Goal: Task Accomplishment & Management: Use online tool/utility

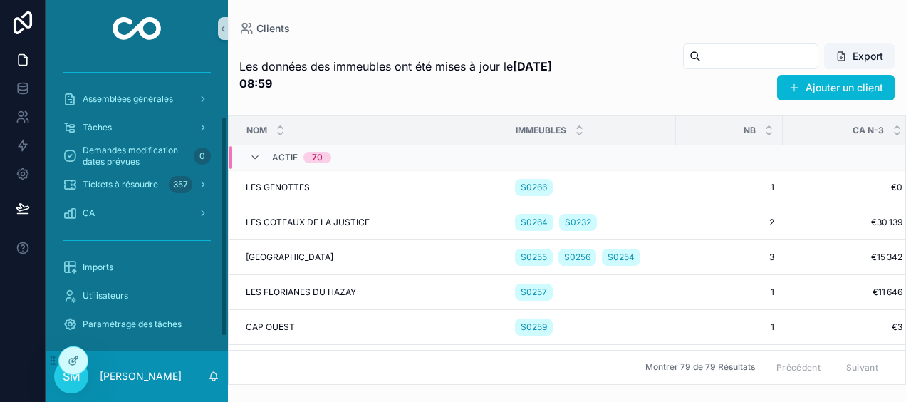
scroll to position [97, 0]
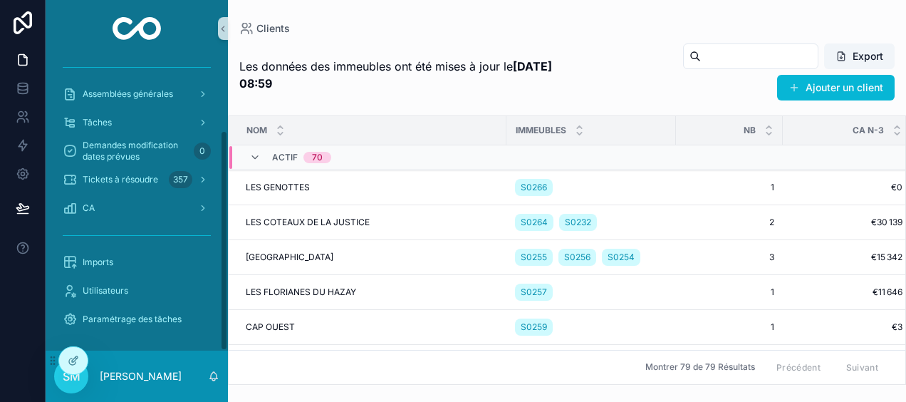
drag, startPoint x: 222, startPoint y: 188, endPoint x: 218, endPoint y: 312, distance: 124.1
click at [218, 312] on div "Clients Immeubles Membres du conseil syndical Assemblées générales Tâches Deman…" at bounding box center [137, 204] width 182 height 294
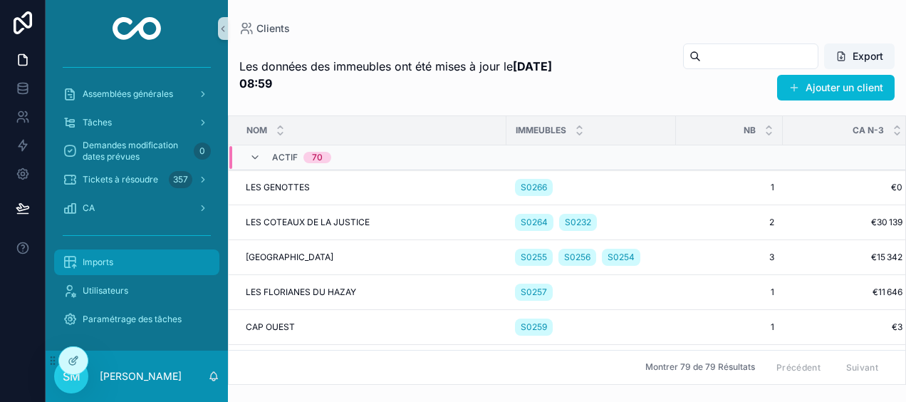
click at [140, 267] on div "Imports" at bounding box center [137, 262] width 148 height 23
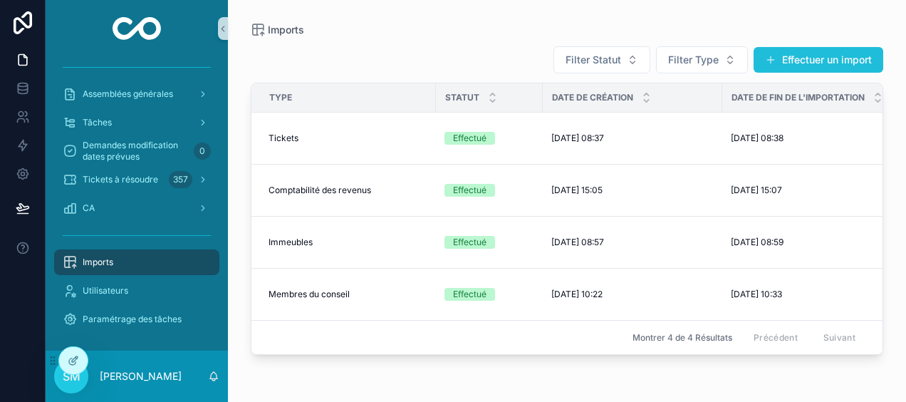
click at [852, 57] on button "Effectuer un import" at bounding box center [819, 60] width 130 height 26
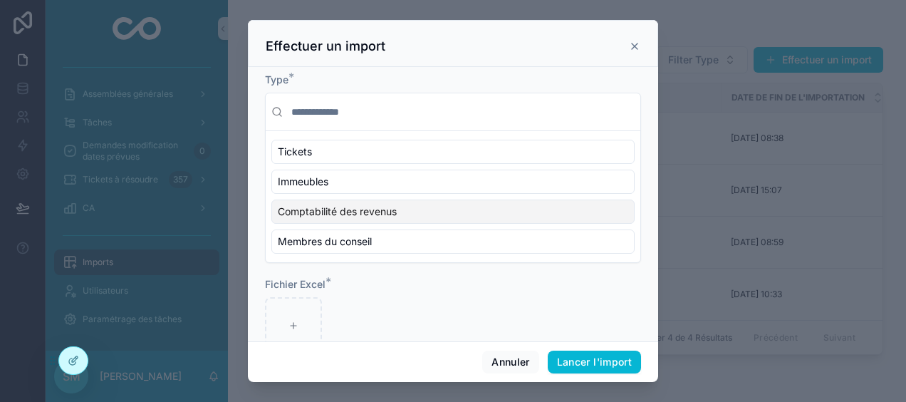
click at [547, 207] on div "Comptabilité des revenus" at bounding box center [453, 212] width 363 height 24
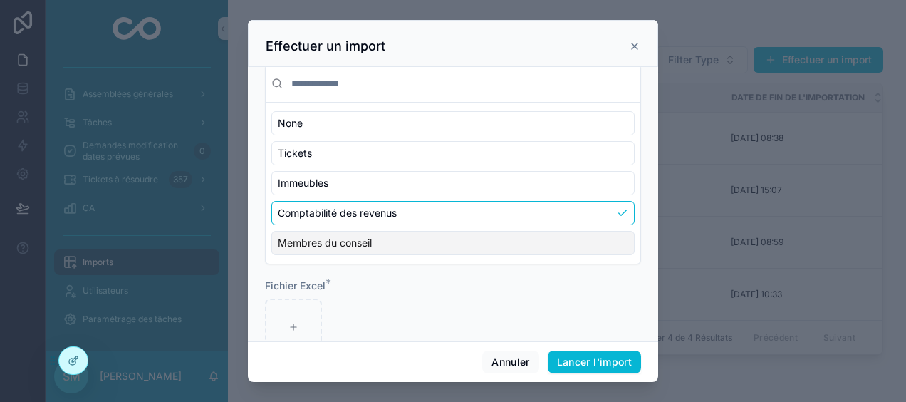
scroll to position [64, 0]
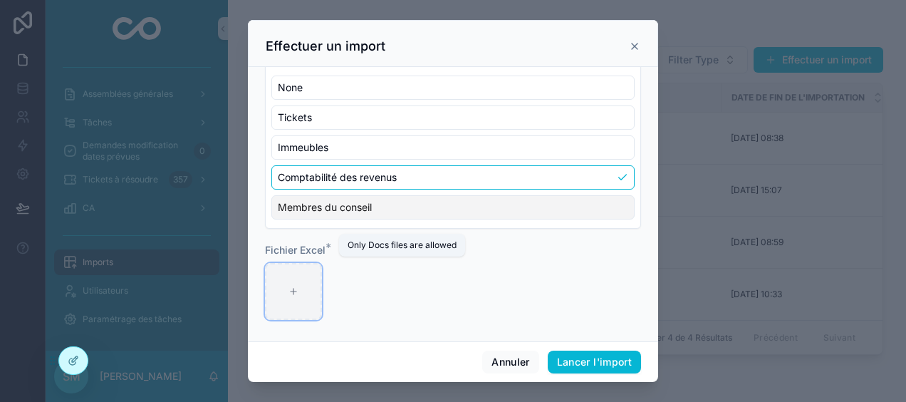
click at [280, 291] on div "scrollable content" at bounding box center [293, 291] width 57 height 57
type input "**********"
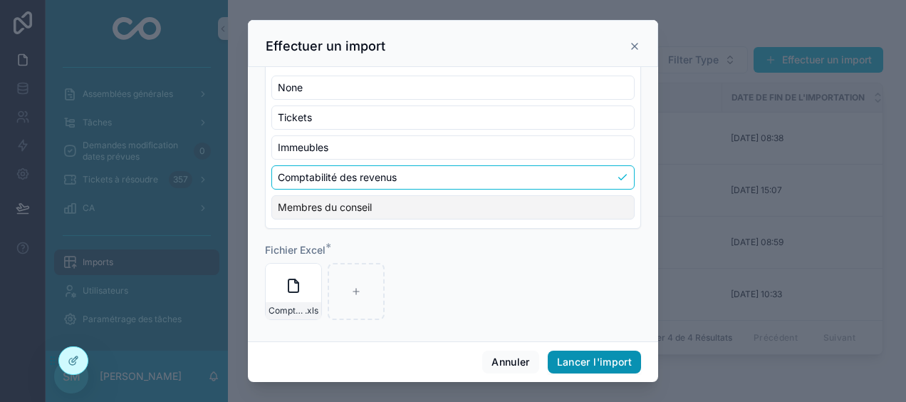
click at [590, 362] on button "Lancer l'import" at bounding box center [594, 362] width 93 height 23
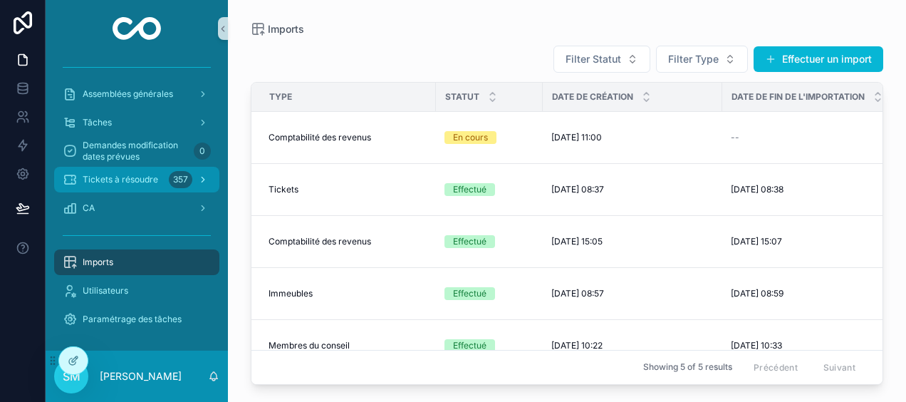
click at [159, 178] on div "Tickets à résoudre 357" at bounding box center [137, 179] width 148 height 23
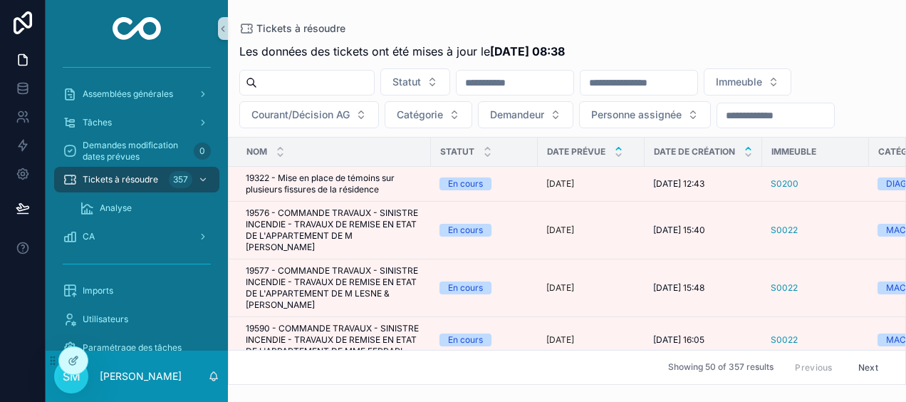
click at [749, 144] on icon "scrollable content" at bounding box center [748, 148] width 9 height 9
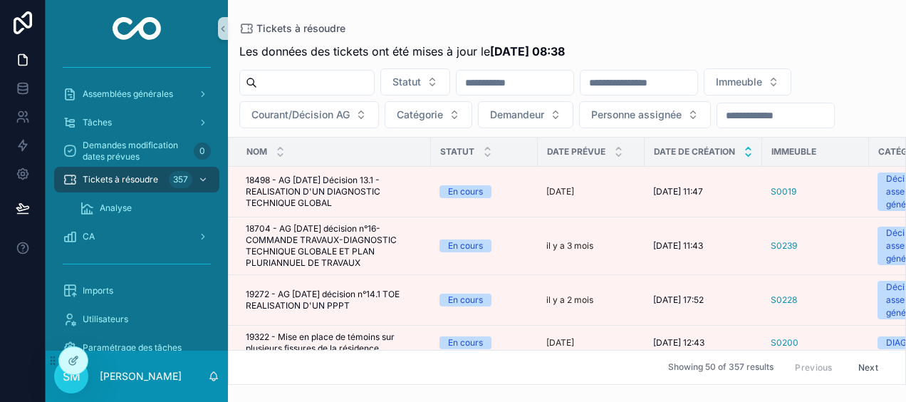
click at [750, 154] on icon "scrollable content" at bounding box center [748, 155] width 5 height 2
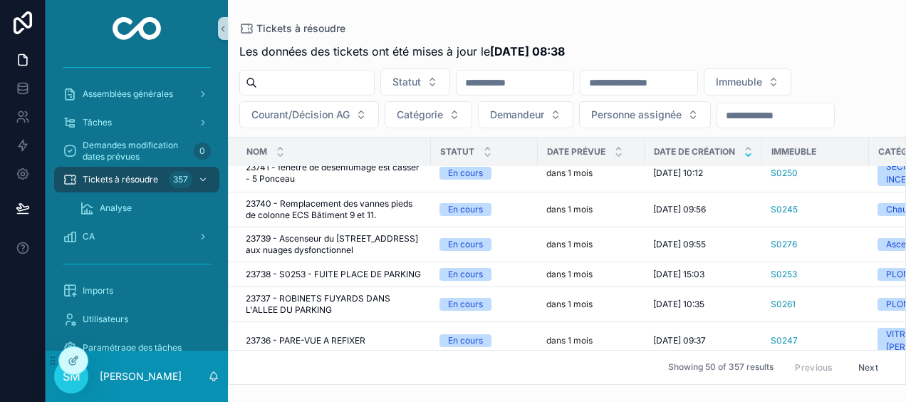
scroll to position [485, 0]
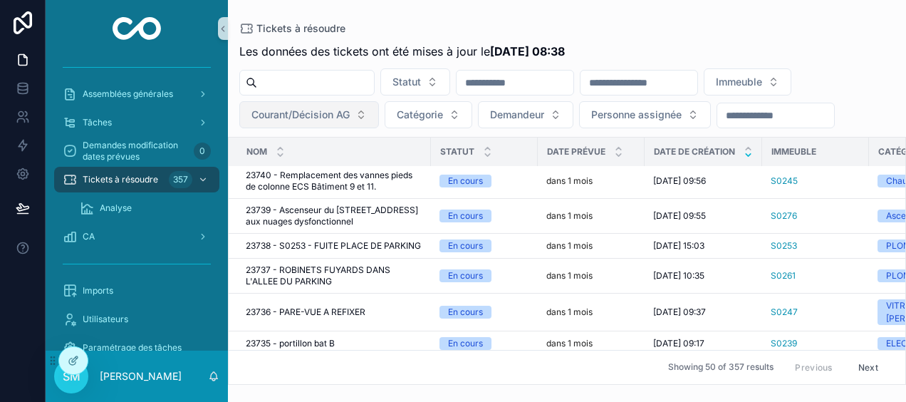
click at [325, 117] on span "Courant/Décision AG" at bounding box center [301, 115] width 98 height 14
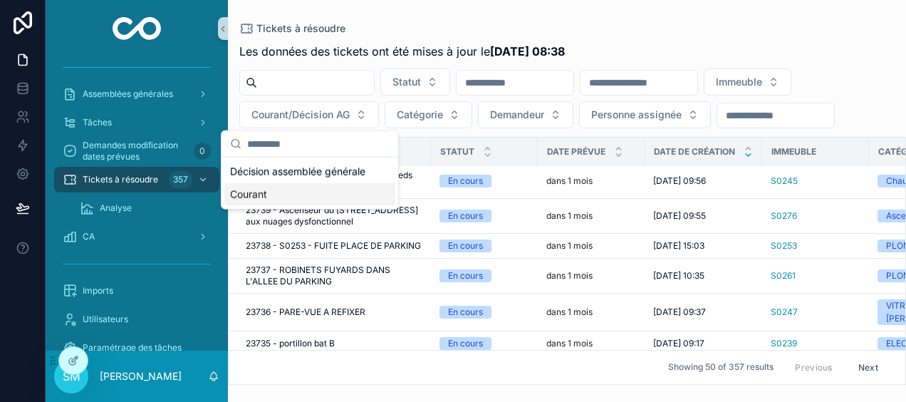
click at [279, 197] on div "Courant" at bounding box center [309, 194] width 171 height 23
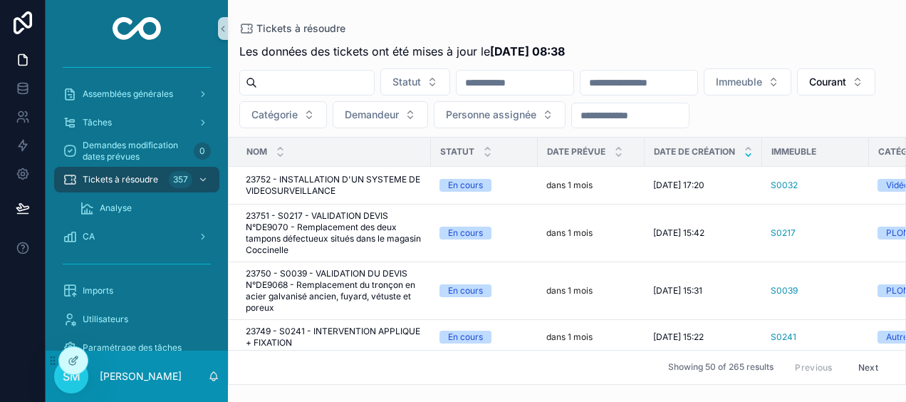
click at [658, 86] on input "scrollable content" at bounding box center [639, 83] width 117 height 20
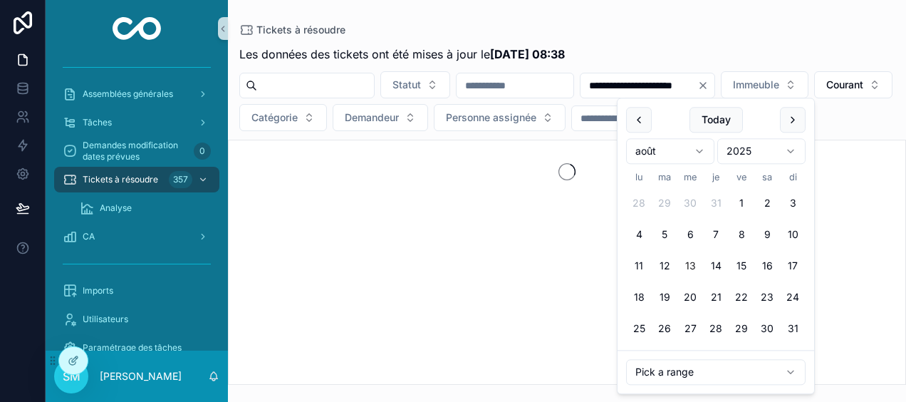
type input "**********"
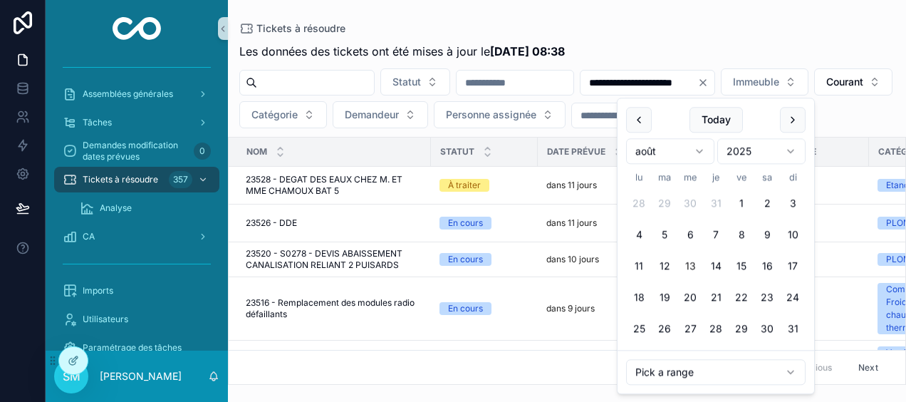
click at [676, 41] on div "**********" at bounding box center [567, 209] width 678 height 351
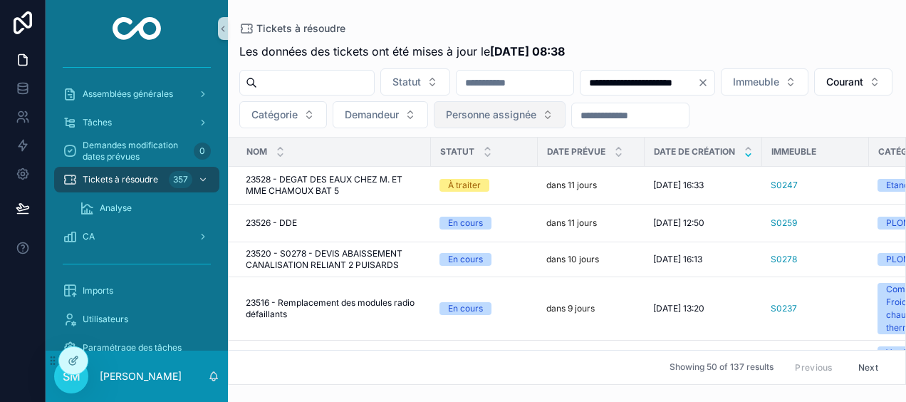
click at [537, 114] on span "Personne assignée" at bounding box center [491, 115] width 91 height 14
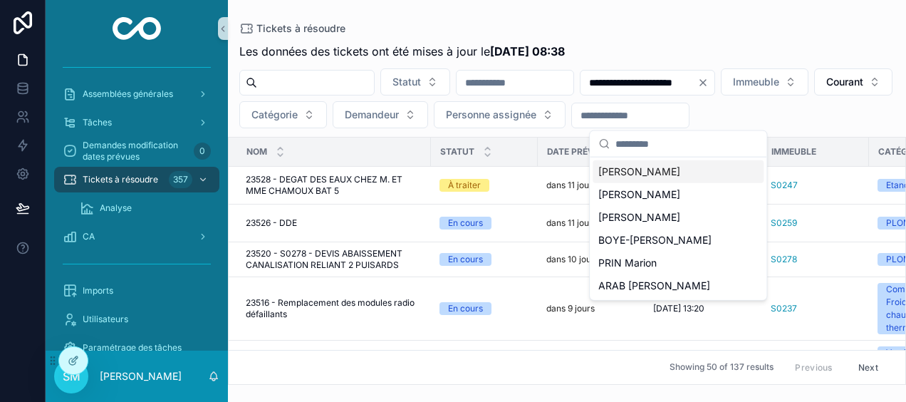
click at [670, 172] on span "[PERSON_NAME]" at bounding box center [640, 172] width 82 height 14
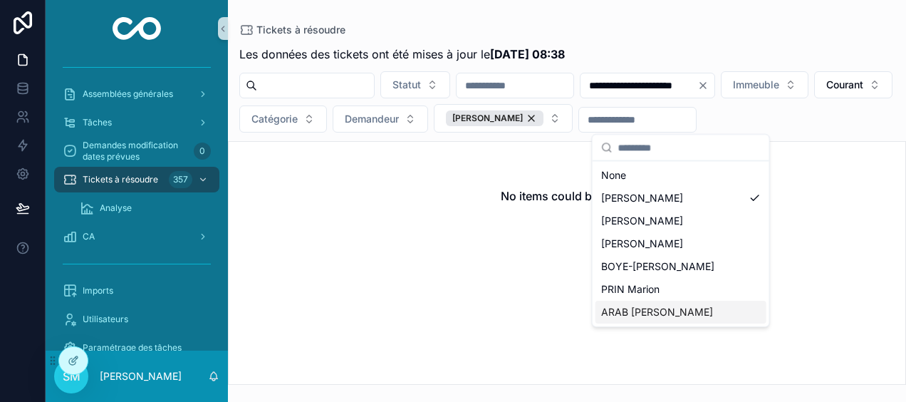
click at [742, 314] on div "ARAB [PERSON_NAME]" at bounding box center [681, 312] width 171 height 23
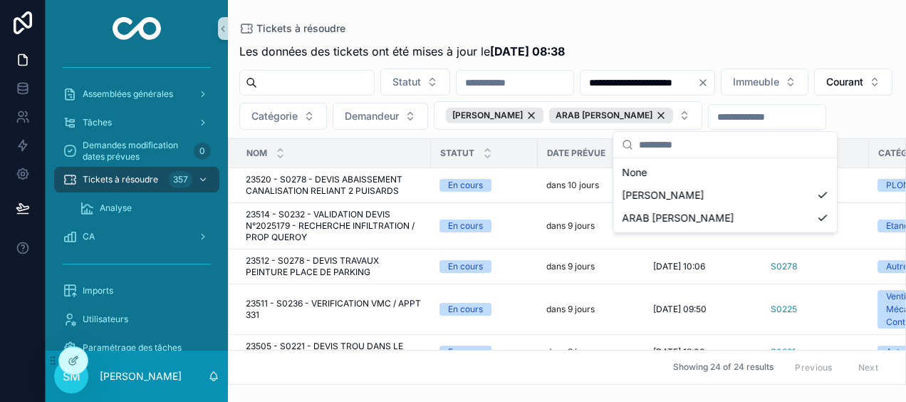
click at [688, 30] on div "Tickets à résoudre" at bounding box center [567, 28] width 656 height 11
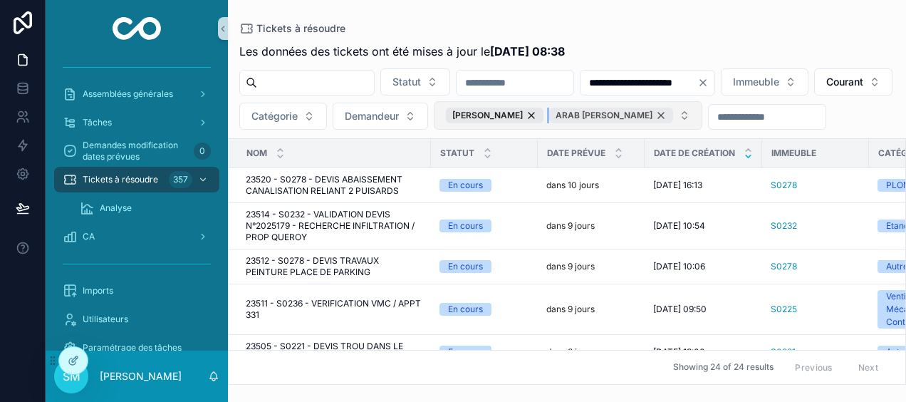
click at [673, 114] on div "ARAB [PERSON_NAME]" at bounding box center [611, 116] width 124 height 16
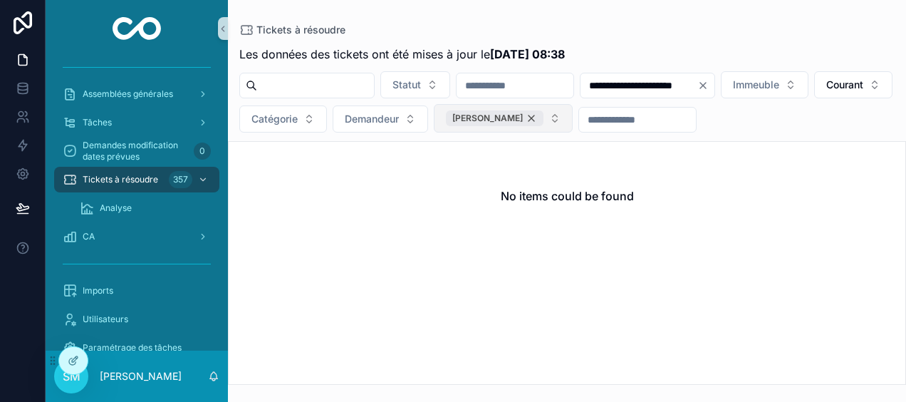
click at [523, 115] on span "[PERSON_NAME]" at bounding box center [488, 118] width 71 height 11
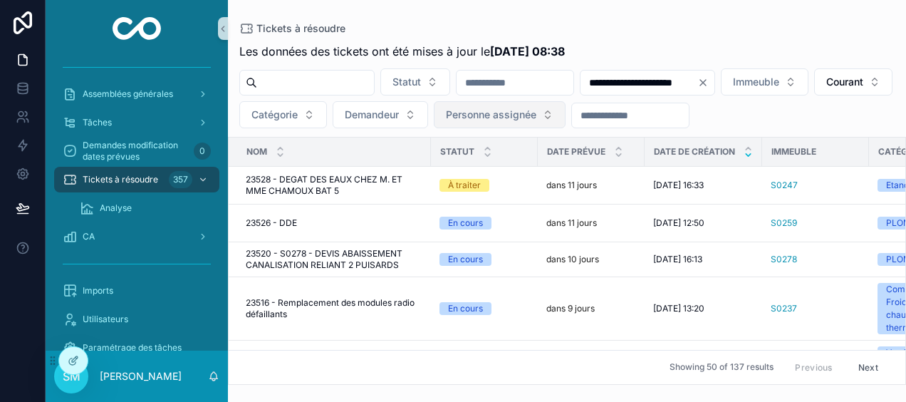
click at [537, 115] on span "Personne assignée" at bounding box center [491, 115] width 91 height 14
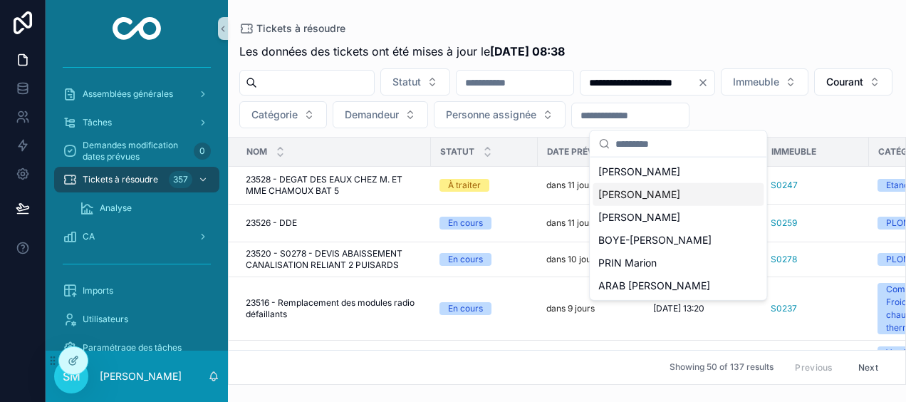
click at [682, 192] on div "[PERSON_NAME]" at bounding box center [678, 194] width 171 height 23
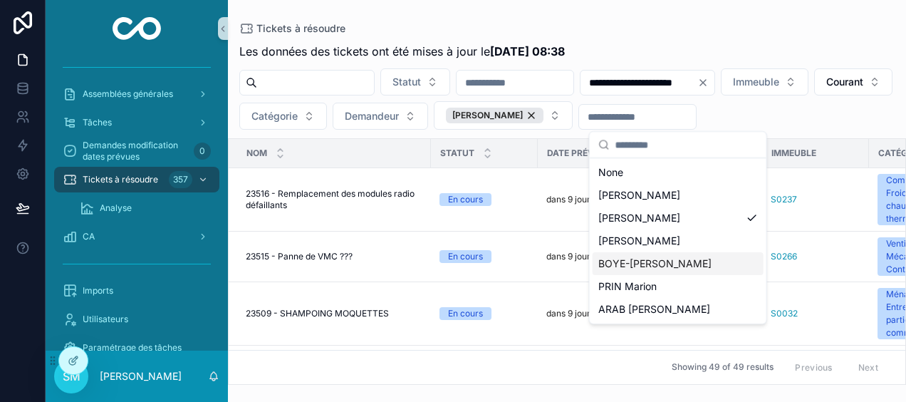
click at [688, 260] on span "BOYE-[PERSON_NAME]" at bounding box center [655, 264] width 113 height 14
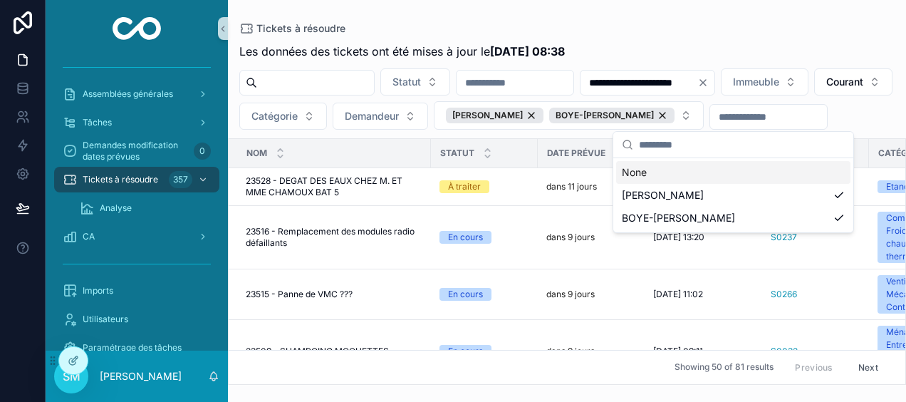
click at [715, 27] on div "Tickets à résoudre" at bounding box center [567, 28] width 656 height 11
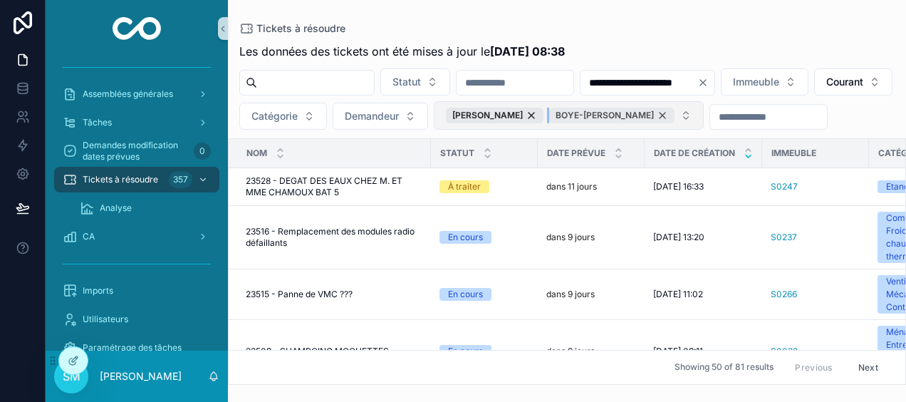
click at [675, 115] on div "BOYE-[PERSON_NAME]" at bounding box center [611, 116] width 125 height 16
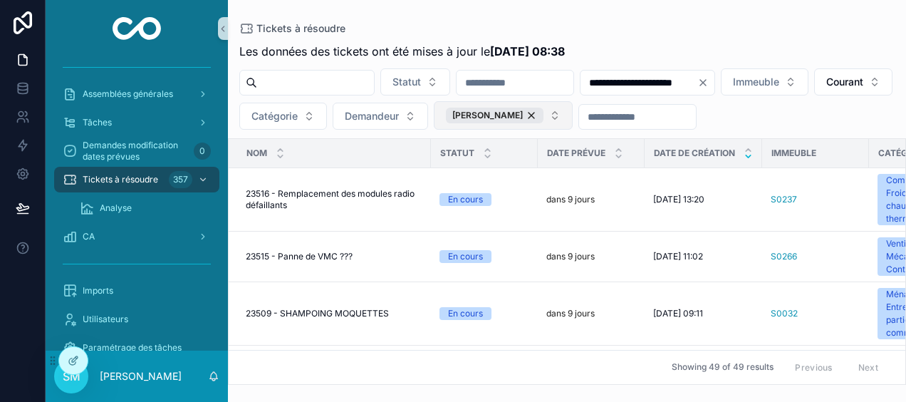
click at [573, 118] on button "[PERSON_NAME]" at bounding box center [503, 115] width 139 height 29
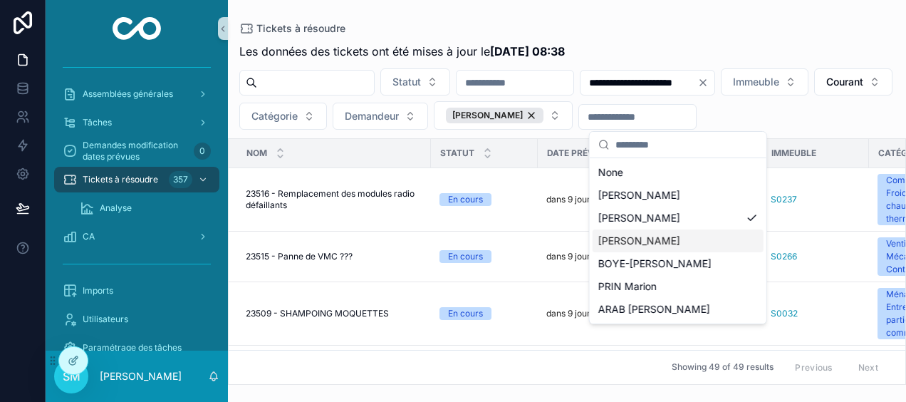
click at [690, 240] on div "[PERSON_NAME]" at bounding box center [678, 240] width 171 height 23
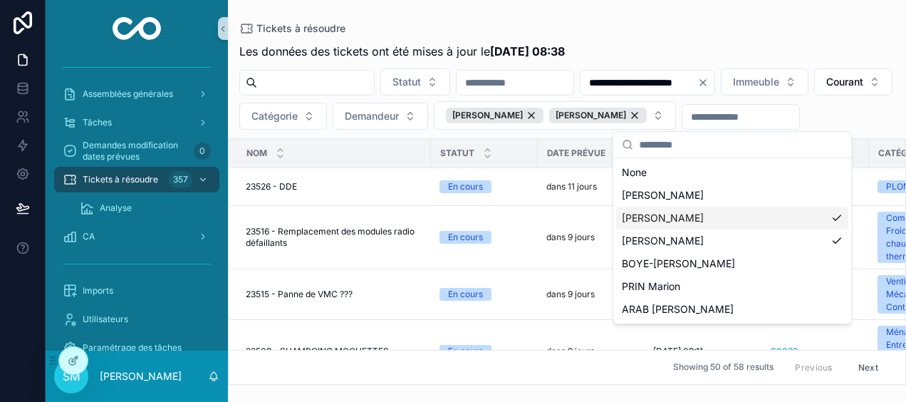
click at [833, 215] on div "[PERSON_NAME]" at bounding box center [732, 218] width 232 height 23
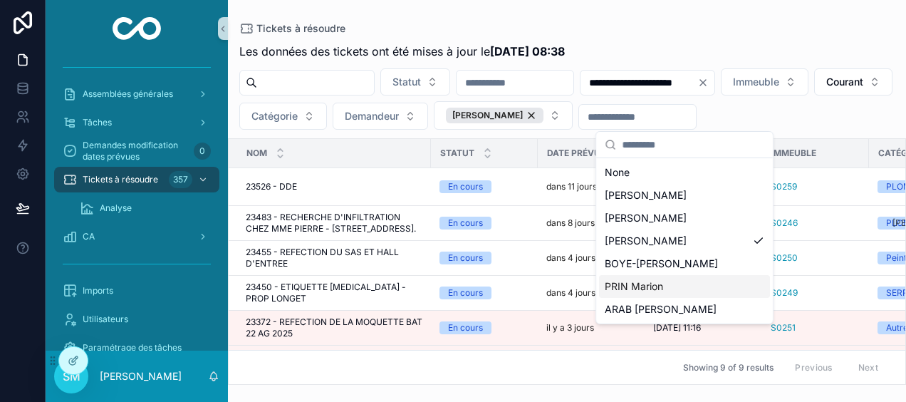
click at [728, 294] on div "PRIN Marion" at bounding box center [684, 286] width 171 height 23
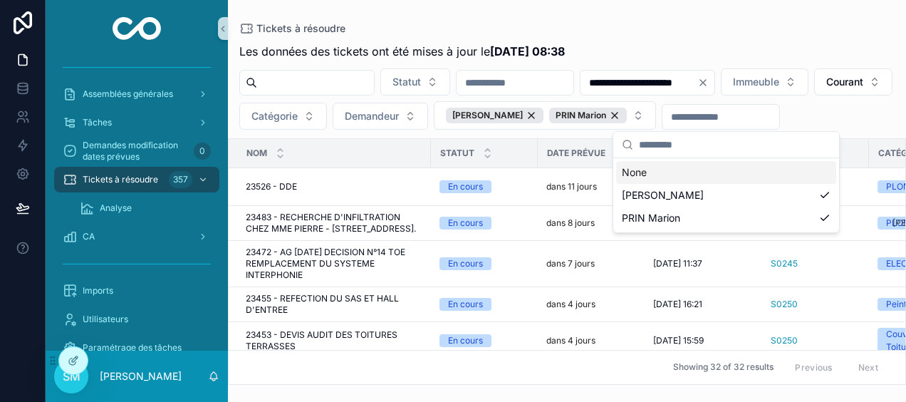
click at [715, 23] on div "Tickets à résoudre" at bounding box center [567, 28] width 656 height 11
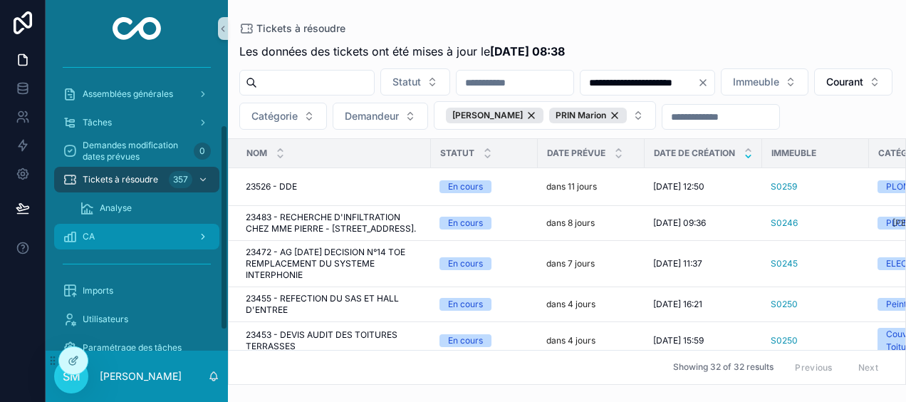
click at [87, 231] on span "CA" at bounding box center [89, 236] width 12 height 11
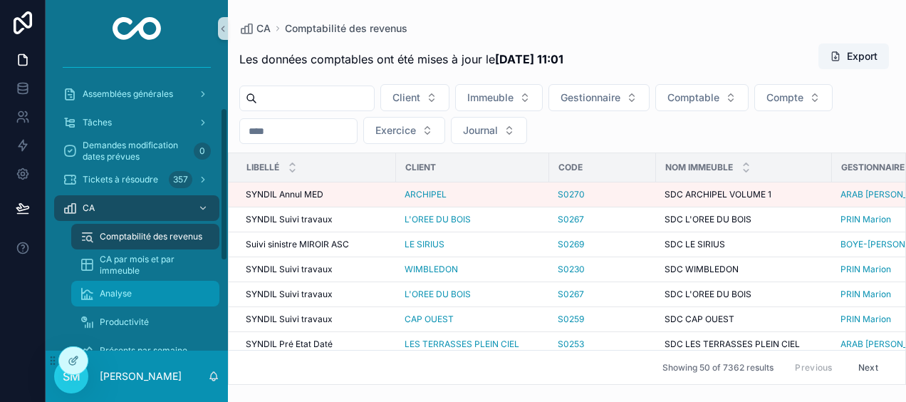
click at [108, 295] on span "Analyse" at bounding box center [116, 293] width 32 height 11
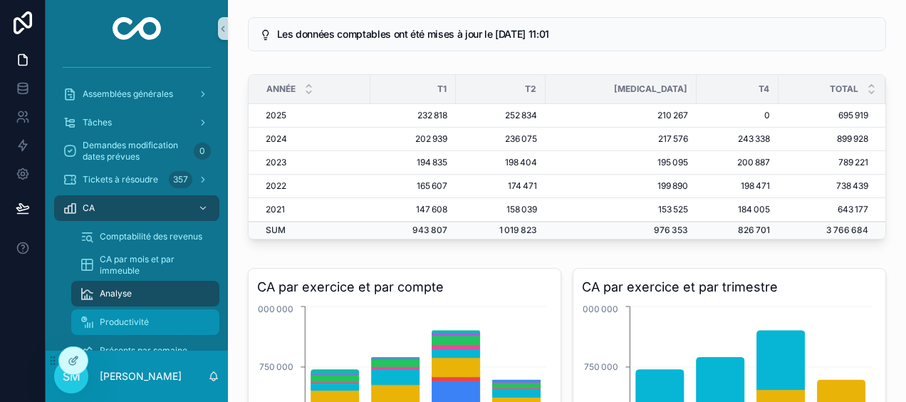
click at [138, 318] on span "Productivité" at bounding box center [124, 321] width 49 height 11
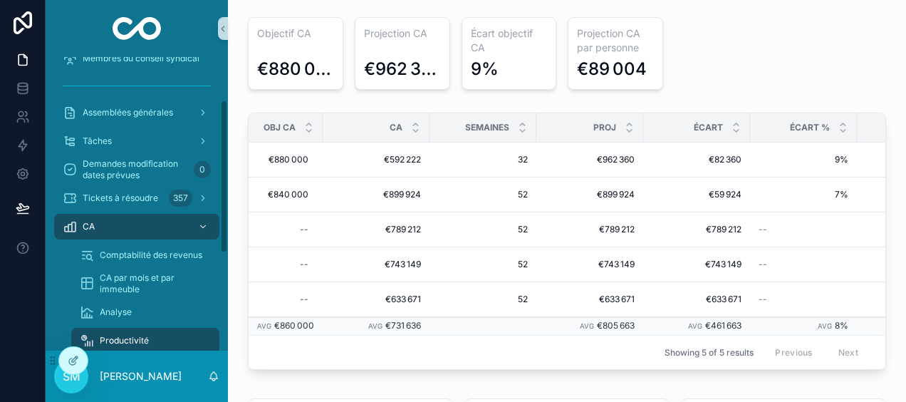
scroll to position [110, 0]
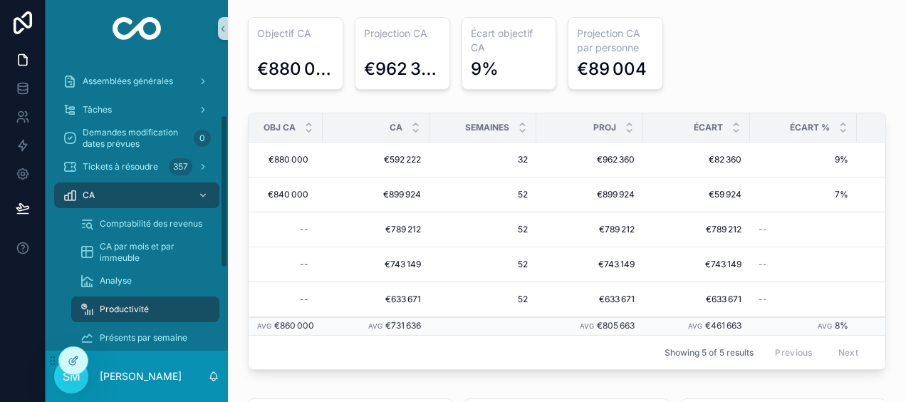
drag, startPoint x: 226, startPoint y: 197, endPoint x: 227, endPoint y: 254, distance: 57.7
click at [227, 254] on div "Clients Immeubles Membres du conseil syndical Assemblées générales Tâches Deman…" at bounding box center [137, 204] width 182 height 294
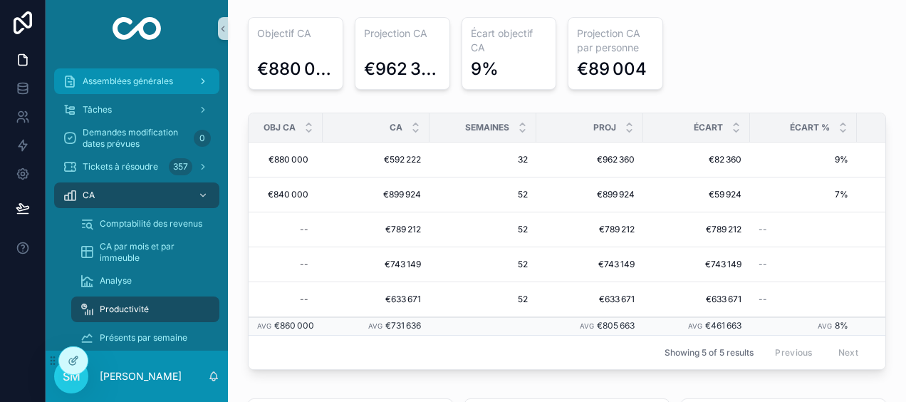
click at [133, 85] on span "Assemblées générales" at bounding box center [128, 81] width 91 height 11
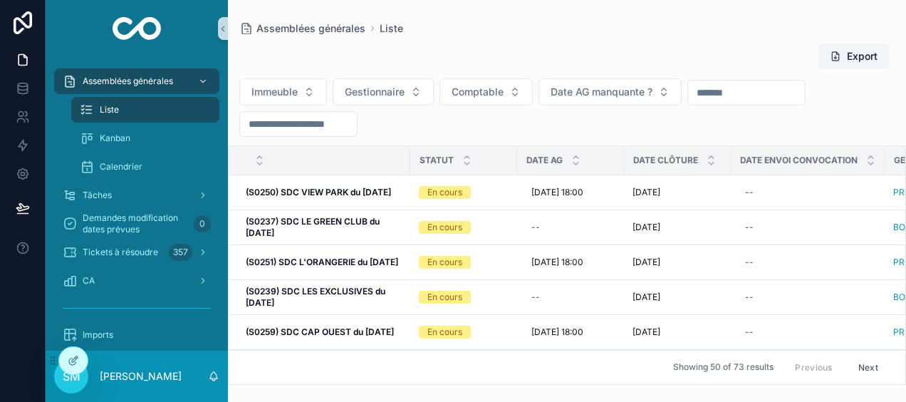
click at [341, 120] on input "scrollable content" at bounding box center [298, 124] width 117 height 20
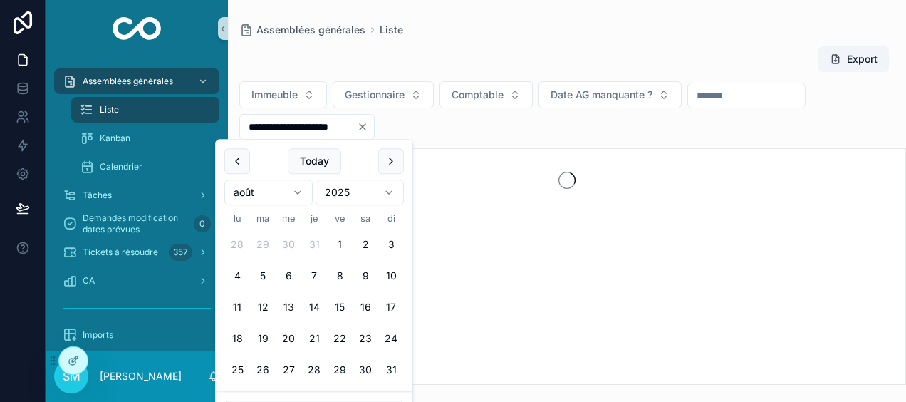
type input "**********"
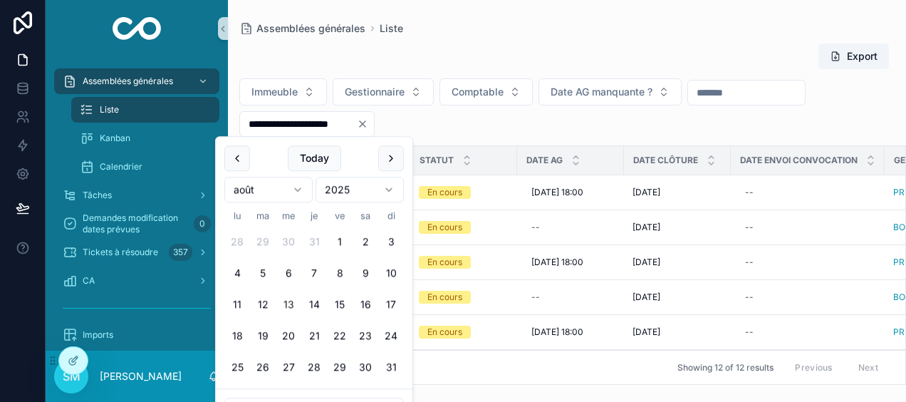
click at [477, 34] on div "**********" at bounding box center [567, 209] width 678 height 351
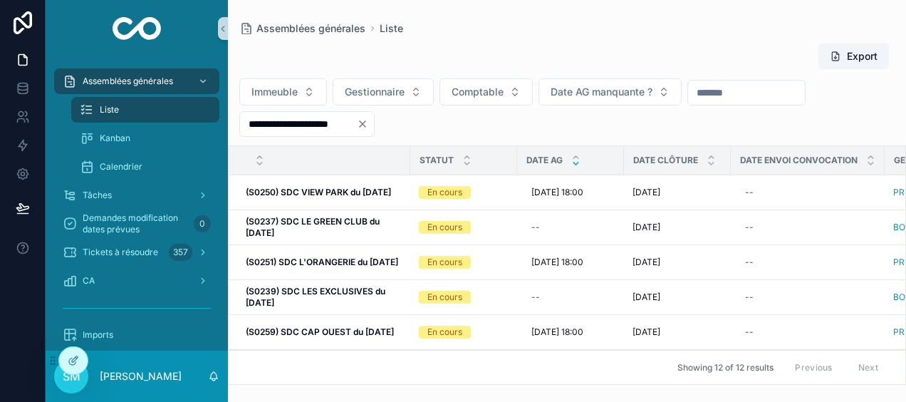
click at [576, 162] on icon "scrollable content" at bounding box center [576, 163] width 9 height 9
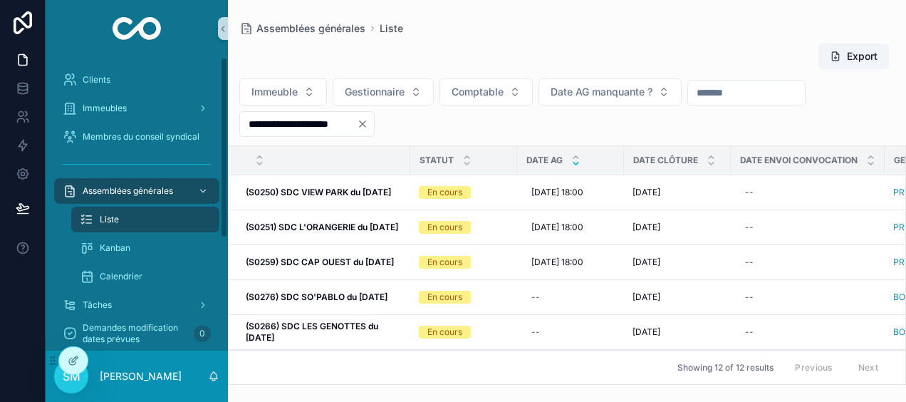
drag, startPoint x: 226, startPoint y: 136, endPoint x: 246, endPoint y: 51, distance: 87.8
click at [246, 51] on div "**********" at bounding box center [476, 201] width 861 height 402
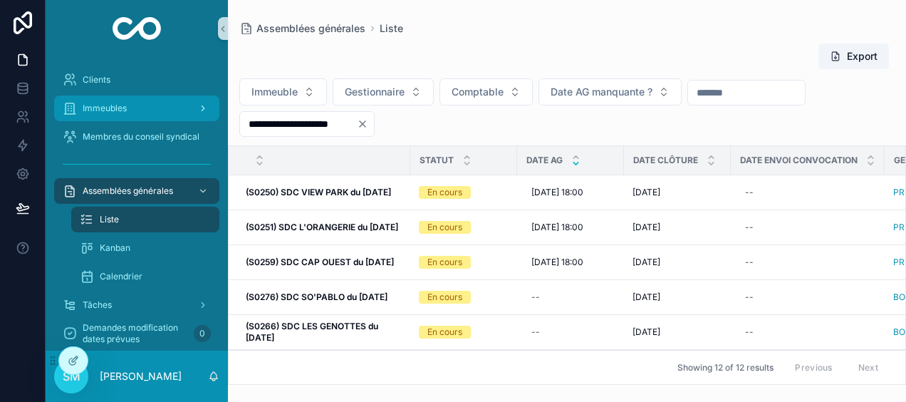
click at [122, 100] on div "Immeubles" at bounding box center [137, 108] width 148 height 23
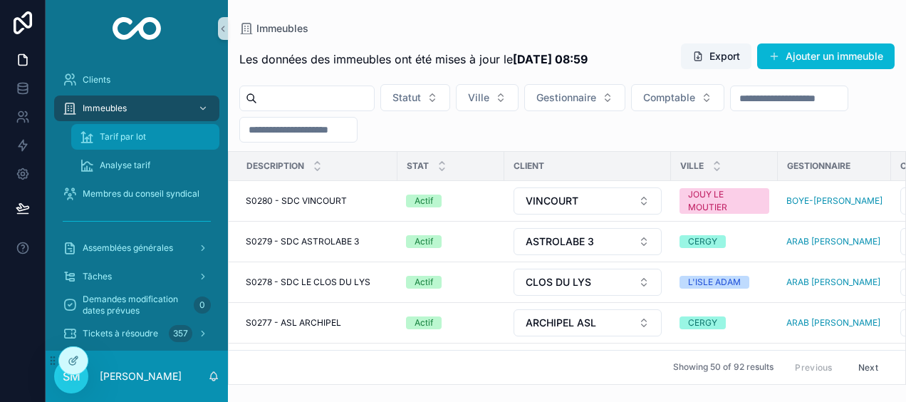
click at [125, 141] on span "Tarif par lot" at bounding box center [123, 136] width 46 height 11
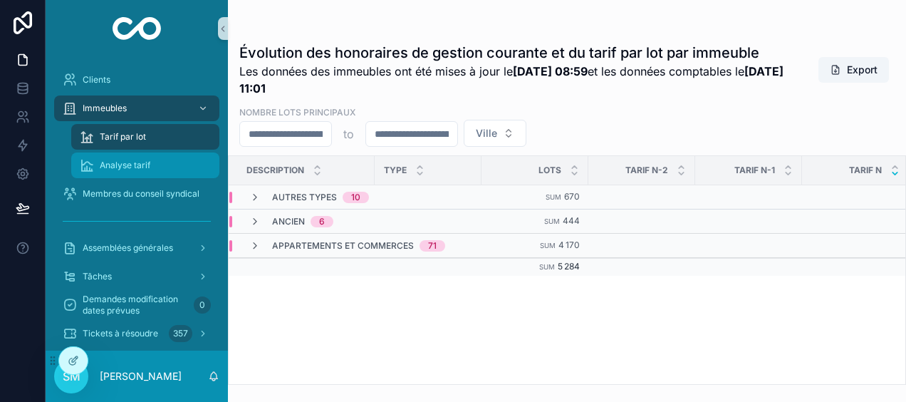
click at [123, 166] on span "Analyse tarif" at bounding box center [125, 165] width 51 height 11
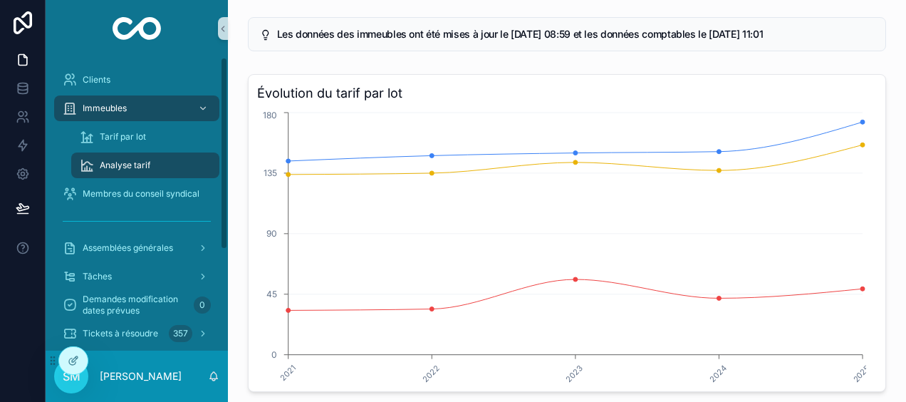
drag, startPoint x: 225, startPoint y: 157, endPoint x: 225, endPoint y: 84, distance: 73.4
click at [225, 84] on div "Clients Immeubles Tarif par lot Analyse tarif Membres du conseil syndical Assem…" at bounding box center [137, 204] width 182 height 294
click at [108, 378] on p "[PERSON_NAME]" at bounding box center [141, 376] width 82 height 14
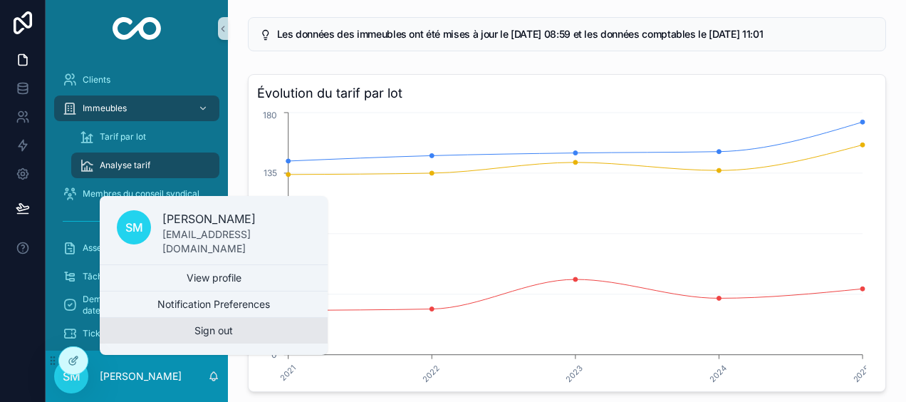
click at [210, 331] on button "Sign out" at bounding box center [214, 331] width 228 height 26
